Goal: Find contact information: Find contact information

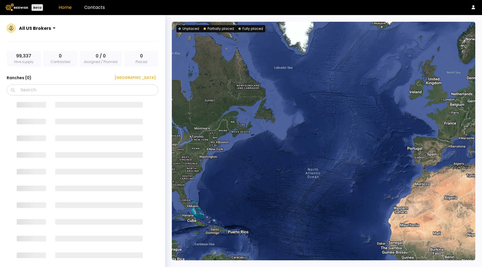
click at [107, 9] on header "Beta Home Contacts" at bounding box center [241, 7] width 482 height 15
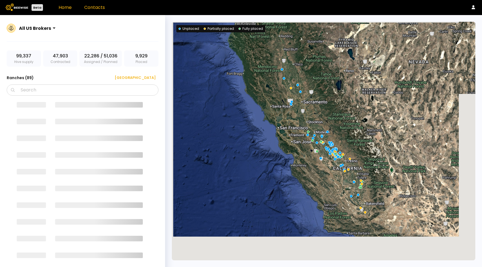
click at [95, 9] on link "Contacts" at bounding box center [94, 7] width 21 height 6
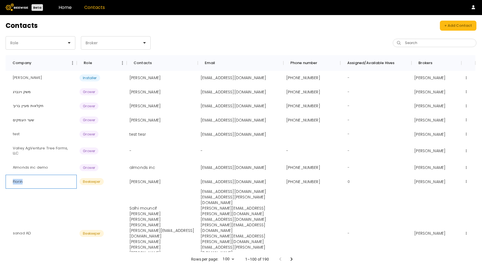
drag, startPoint x: 23, startPoint y: 183, endPoint x: 6, endPoint y: 183, distance: 16.2
click at [6, 183] on div "Florin" at bounding box center [41, 182] width 71 height 14
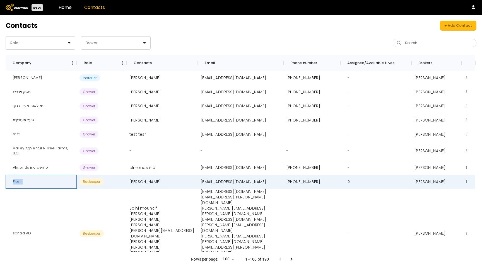
copy div "Florin"
